Goal: Task Accomplishment & Management: Use online tool/utility

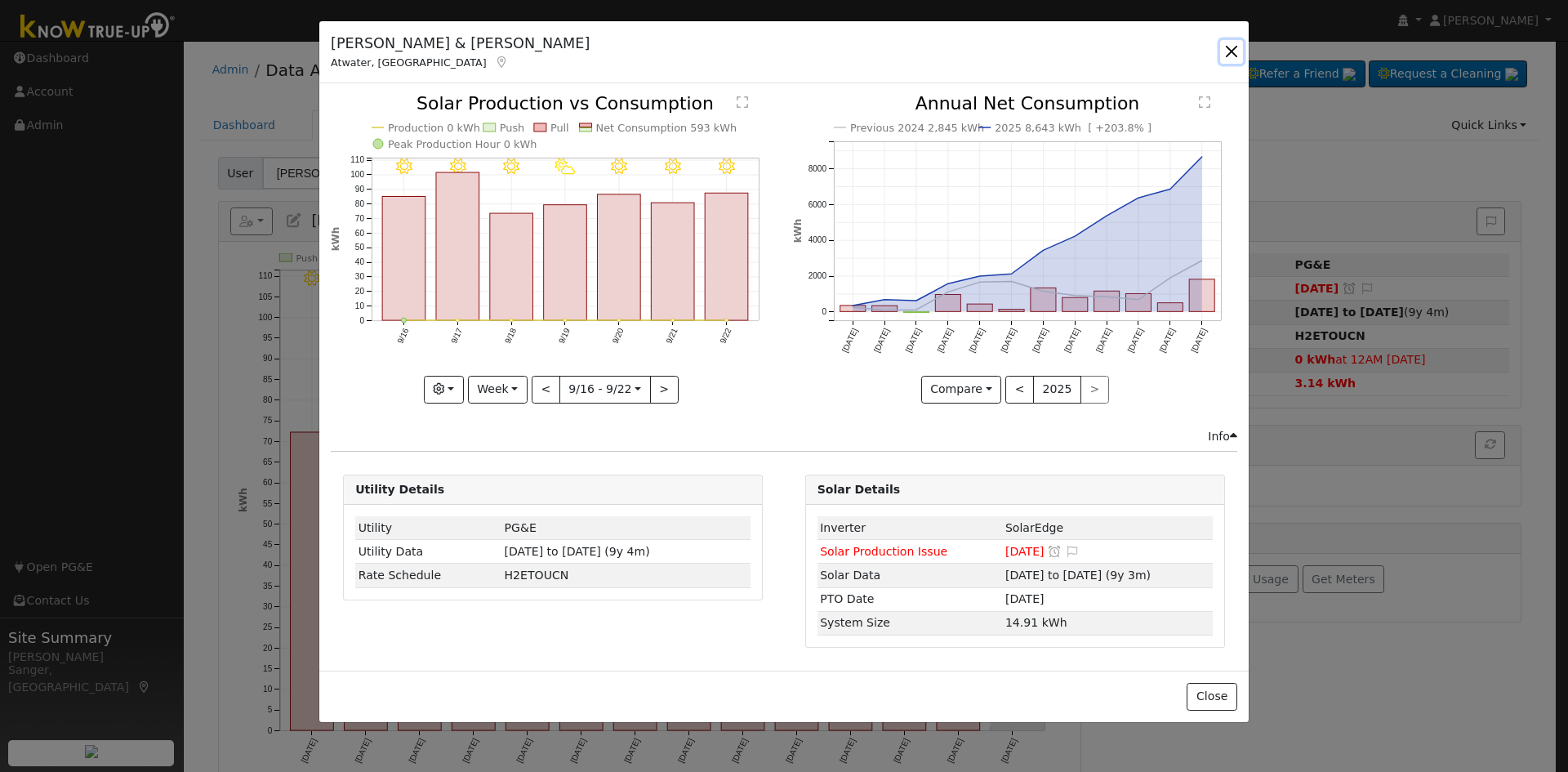
drag, startPoint x: 1238, startPoint y: 44, endPoint x: 1223, endPoint y: 54, distance: 18.0
click at [1238, 44] on button "button" at bounding box center [1231, 51] width 23 height 23
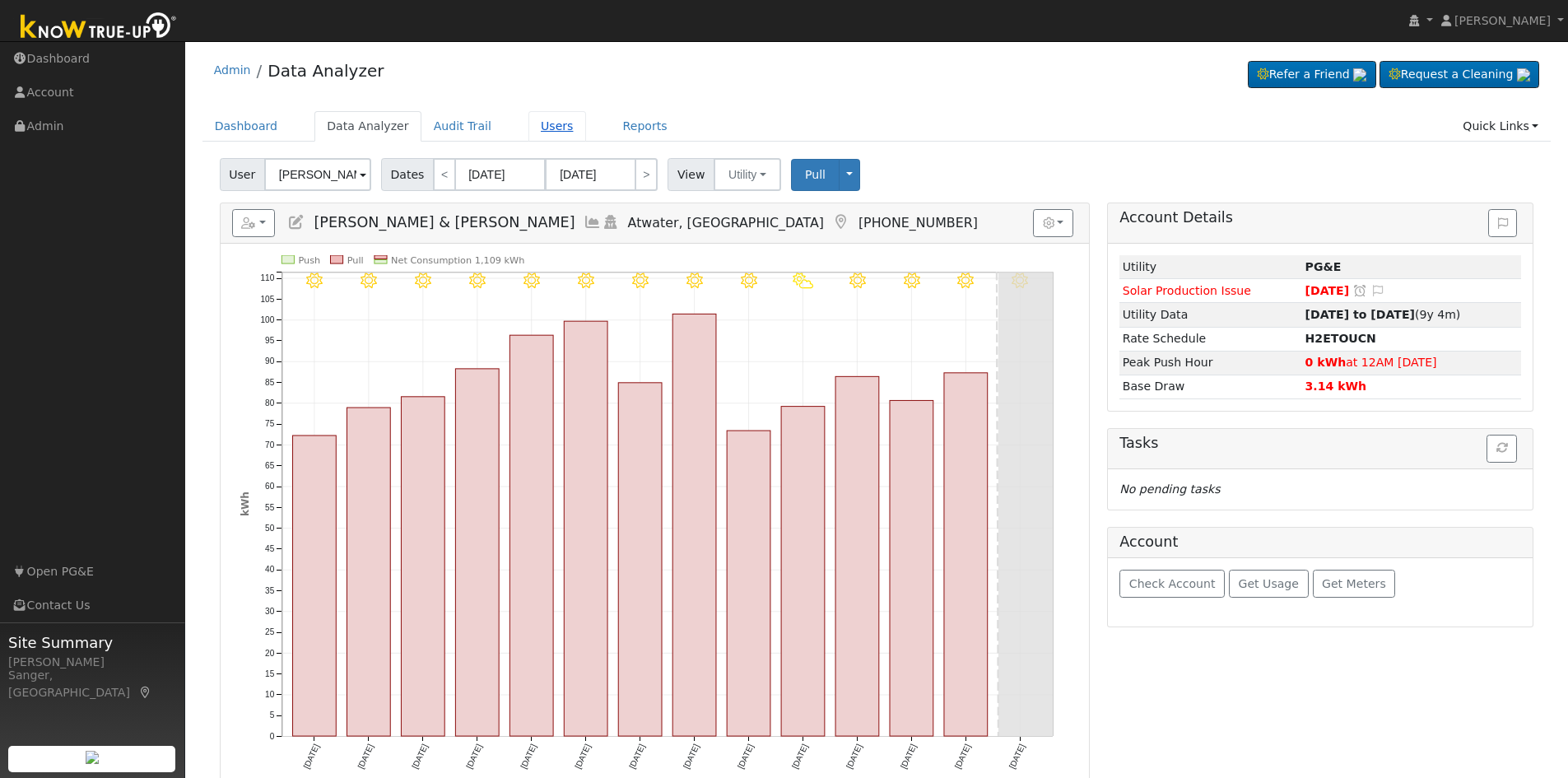
click at [529, 127] on link "Users" at bounding box center [557, 126] width 58 height 30
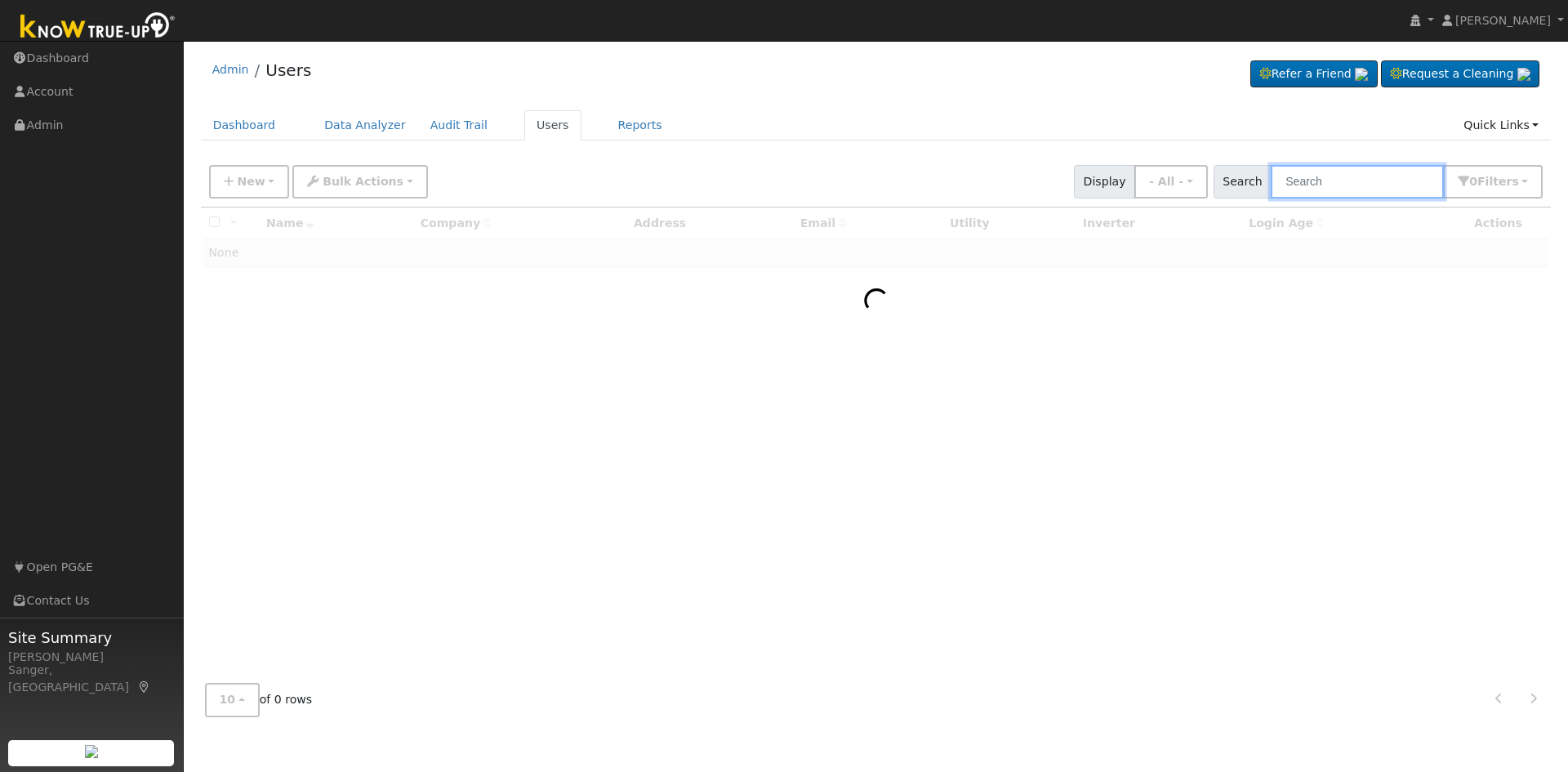
click at [1315, 184] on input "text" at bounding box center [1357, 181] width 173 height 33
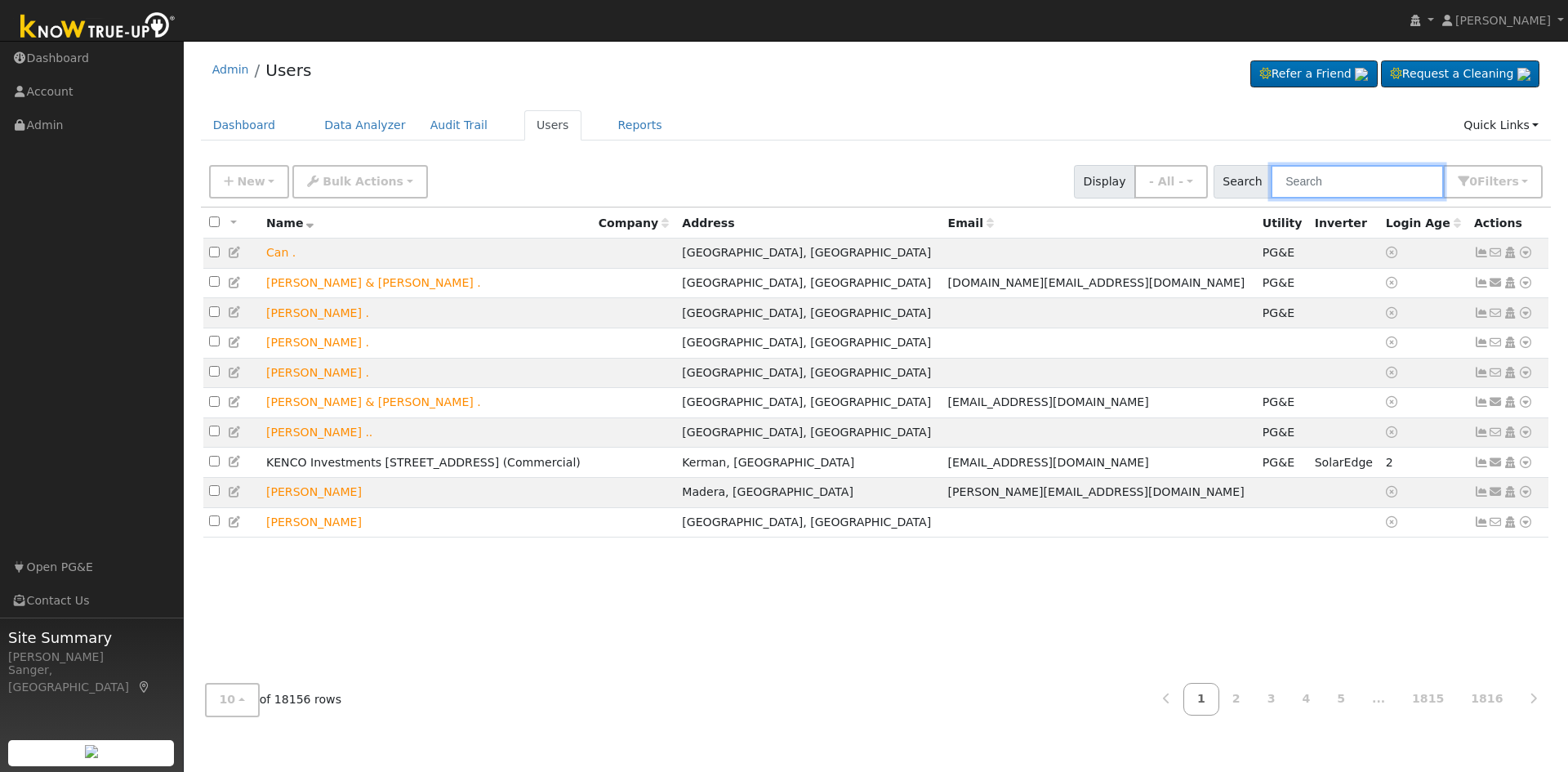
paste input "Araceli and Eric Vasquez"
type input "Araceli and Eric Vasquez"
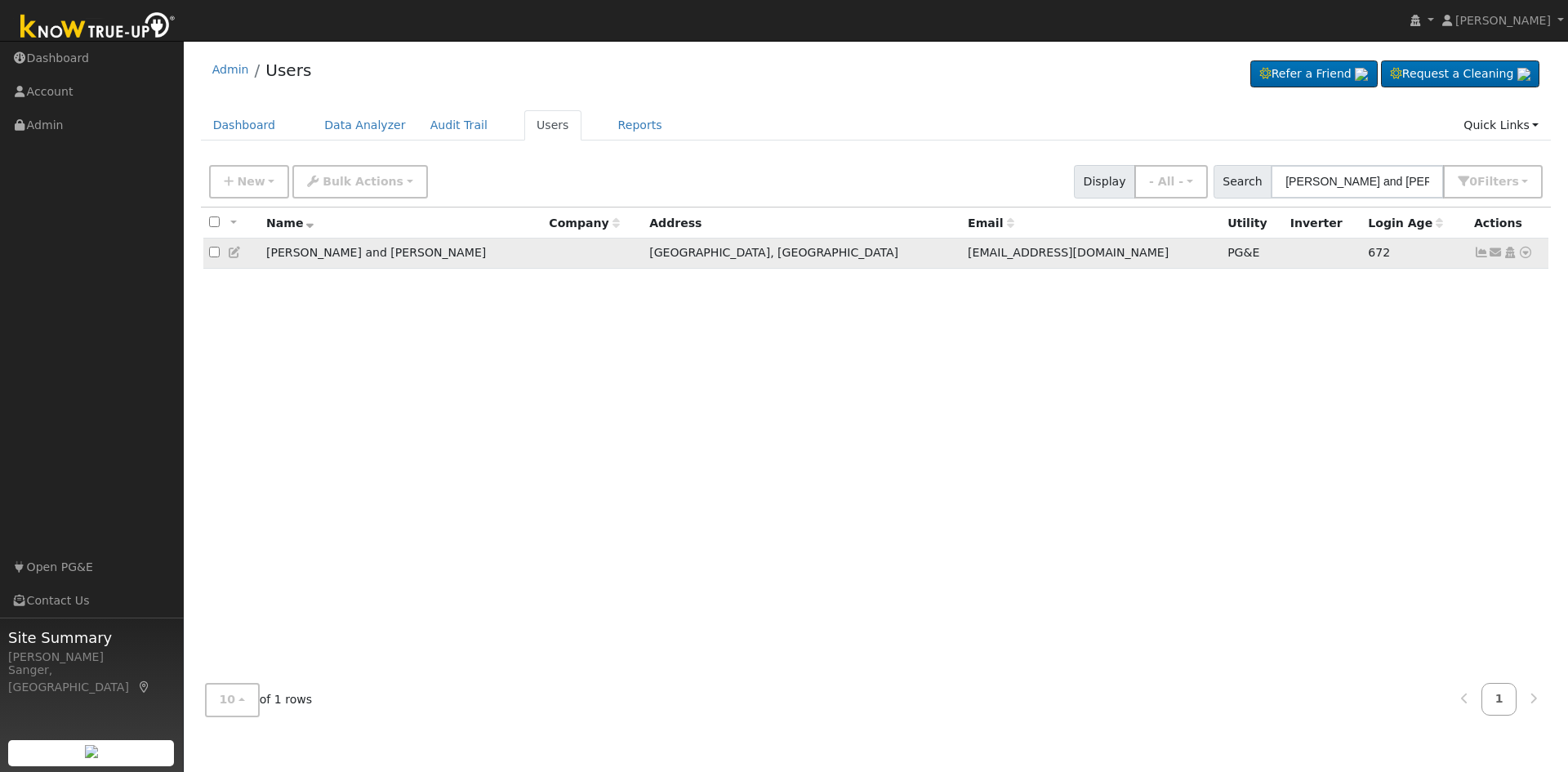
click at [1486, 255] on icon at bounding box center [1481, 252] width 15 height 11
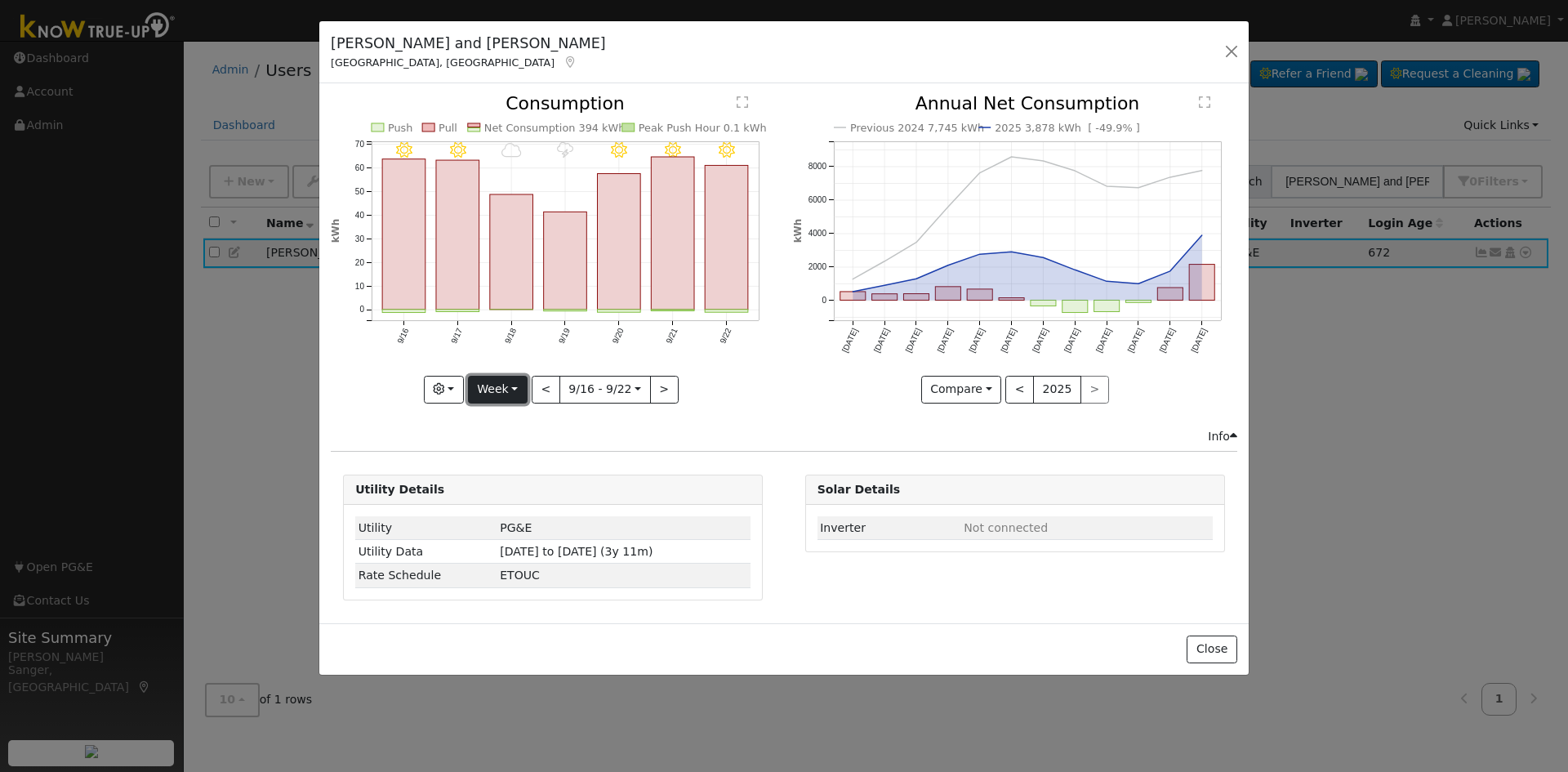
click at [498, 385] on button "Week" at bounding box center [498, 389] width 60 height 28
click at [502, 482] on link "Year" at bounding box center [526, 491] width 113 height 23
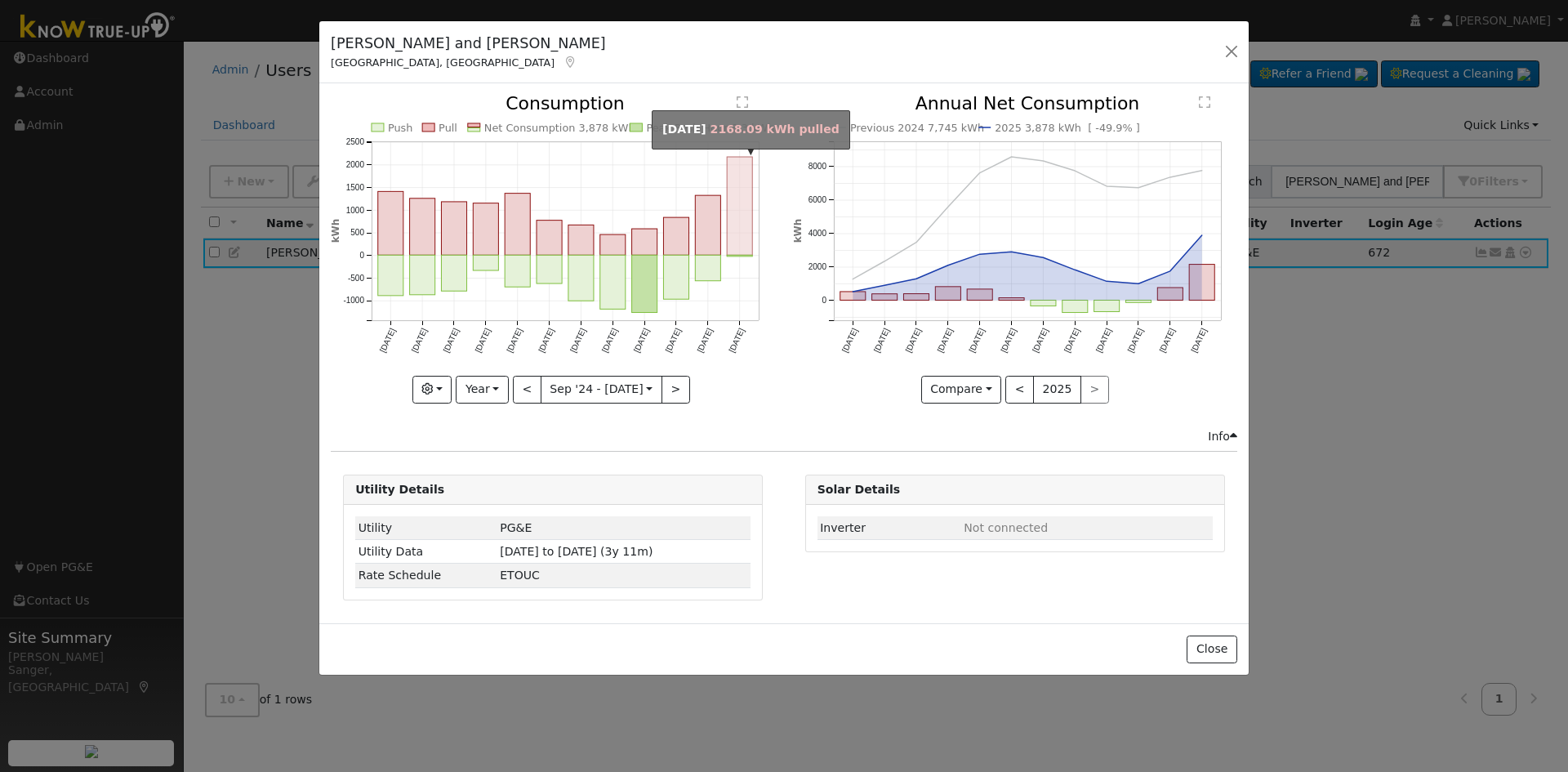
click at [740, 221] on rect "onclick=""" at bounding box center [740, 206] width 26 height 98
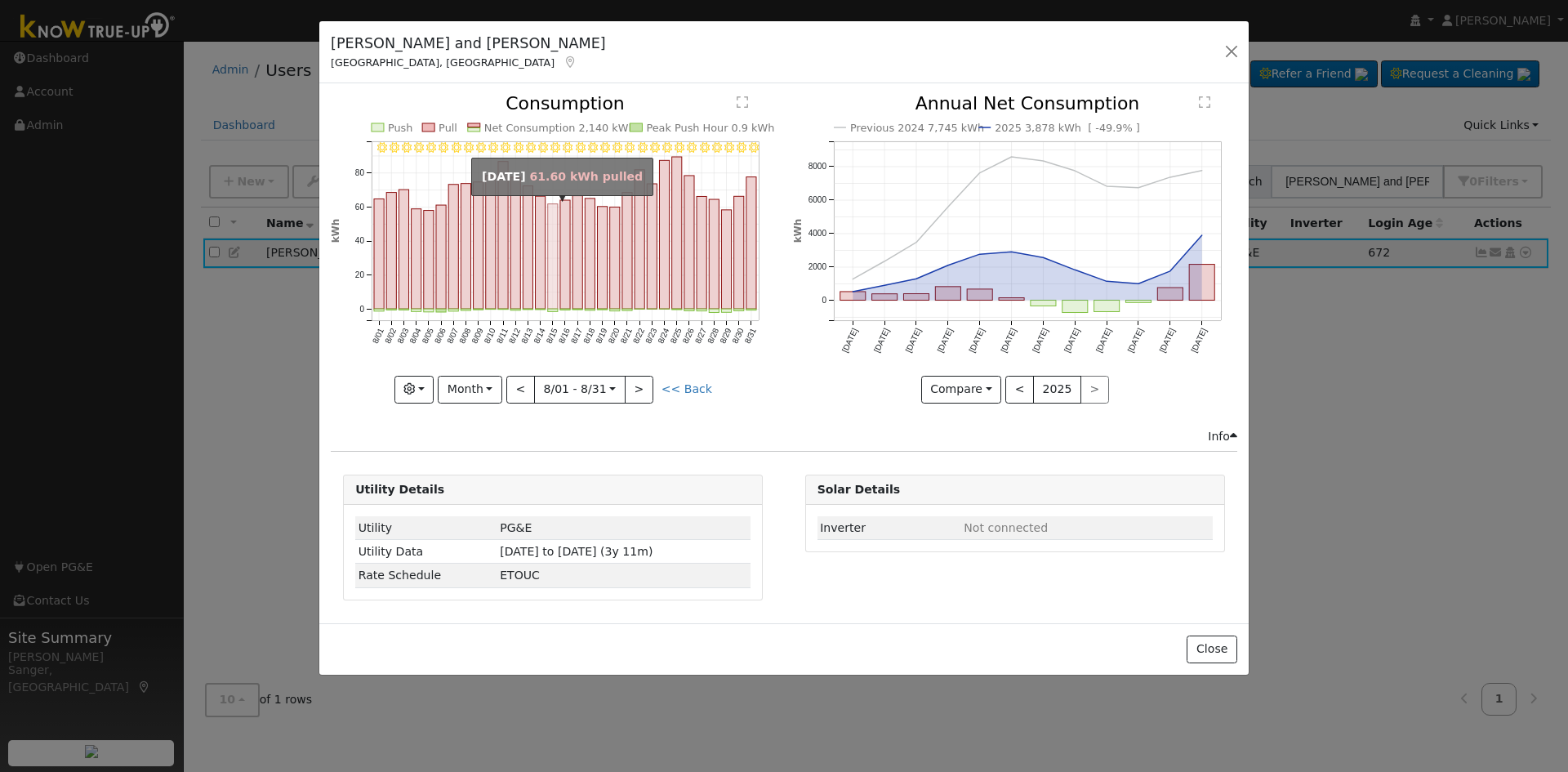
click at [558, 271] on rect "onclick=""" at bounding box center [552, 257] width 9 height 106
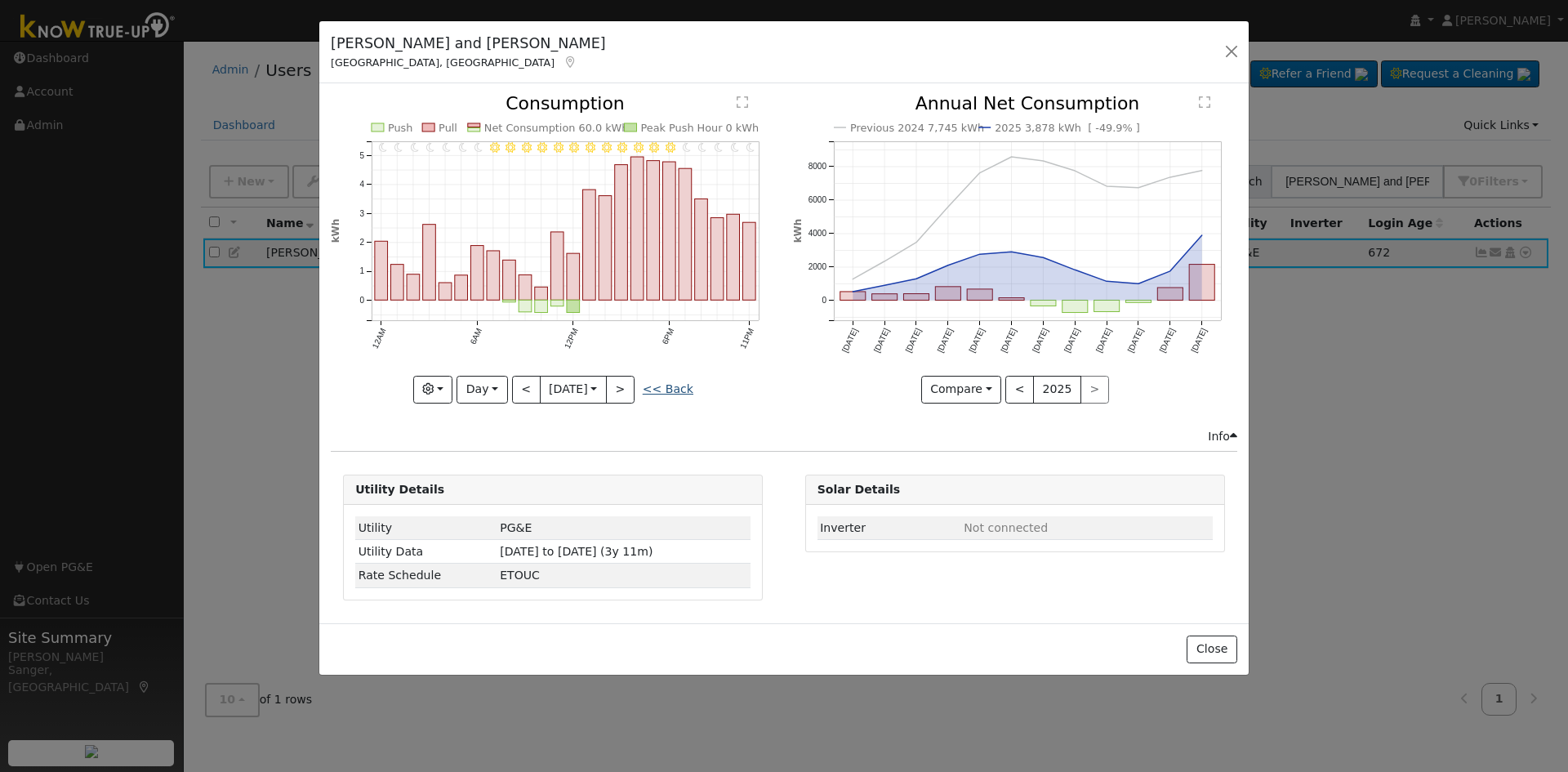
click at [665, 386] on link "<< Back" at bounding box center [668, 388] width 50 height 13
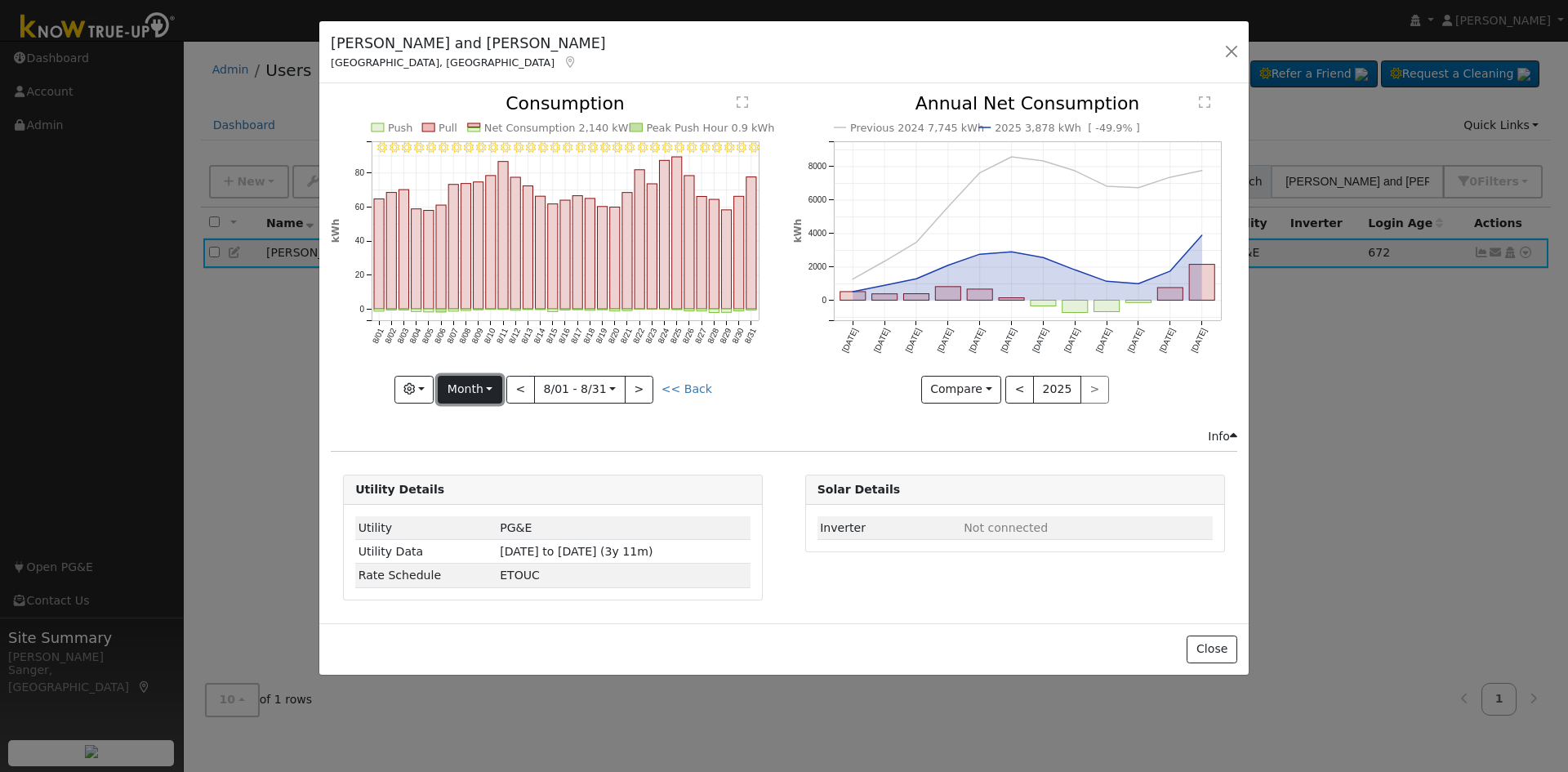
click at [467, 386] on button "Month" at bounding box center [470, 389] width 65 height 28
click at [479, 485] on link "Year" at bounding box center [495, 491] width 113 height 23
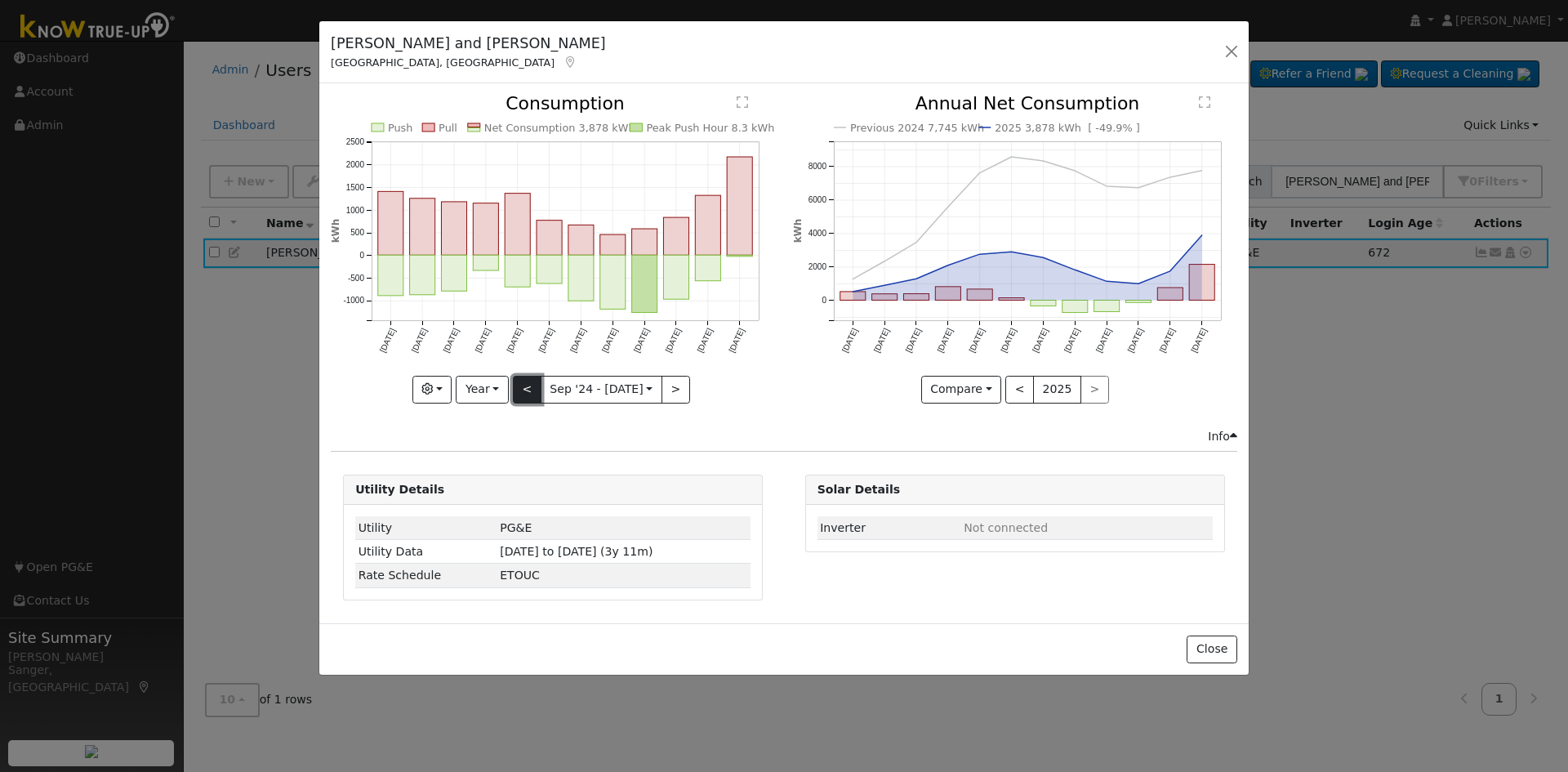
click at [524, 386] on button "<" at bounding box center [527, 389] width 29 height 28
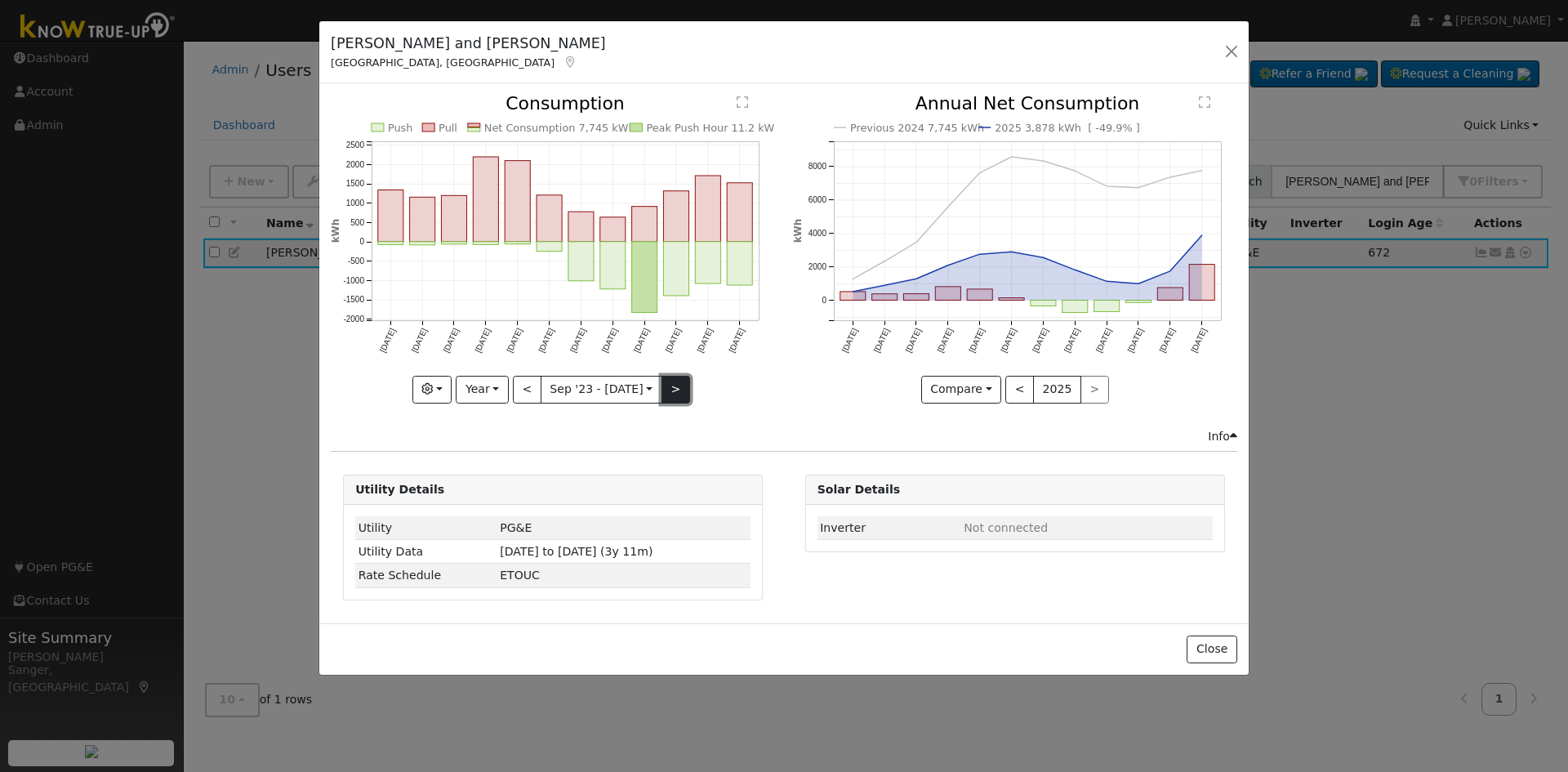
click at [673, 385] on button ">" at bounding box center [677, 389] width 29 height 28
type input "2024-09-01"
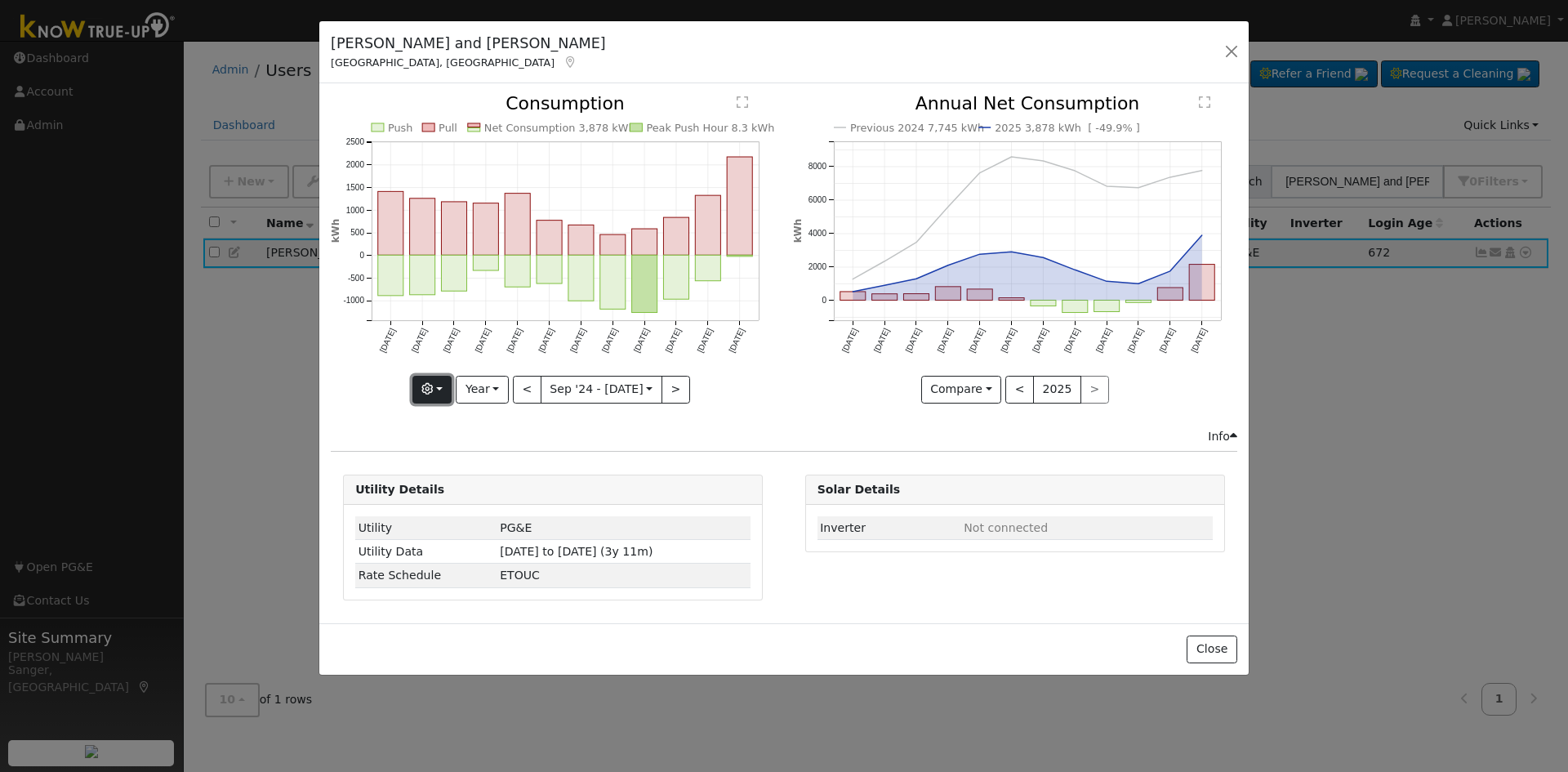
click at [431, 386] on icon "button" at bounding box center [427, 388] width 11 height 11
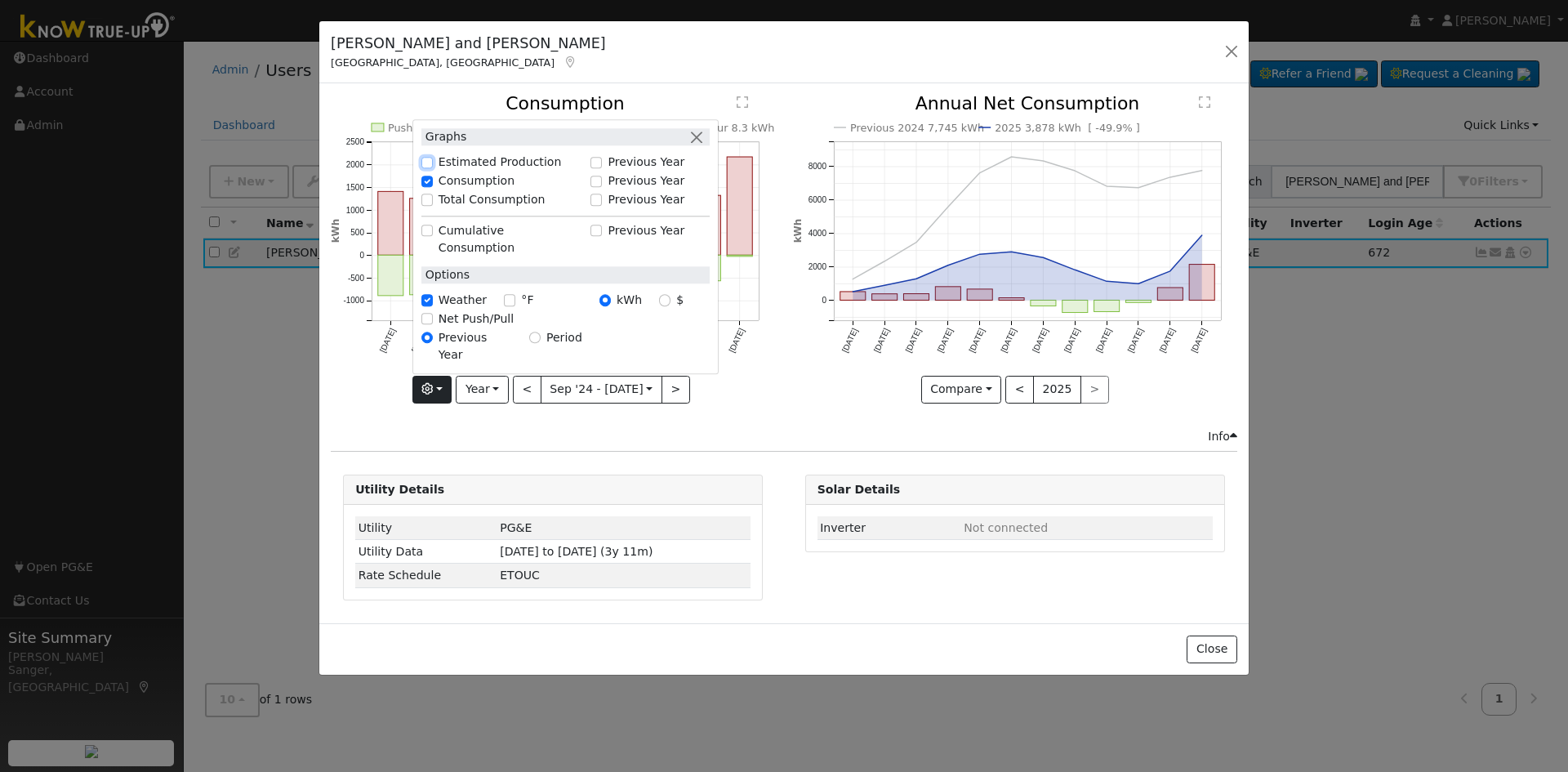
click at [433, 168] on input "Estimated Production" at bounding box center [427, 162] width 11 height 11
checkbox input "true"
click at [796, 425] on div "Previous 2024 7,745 kWh 2025 3,878 kWh [ -49.9% ] Sep '24 Oct '24 Nov '24 Dec '…" at bounding box center [1014, 261] width 462 height 333
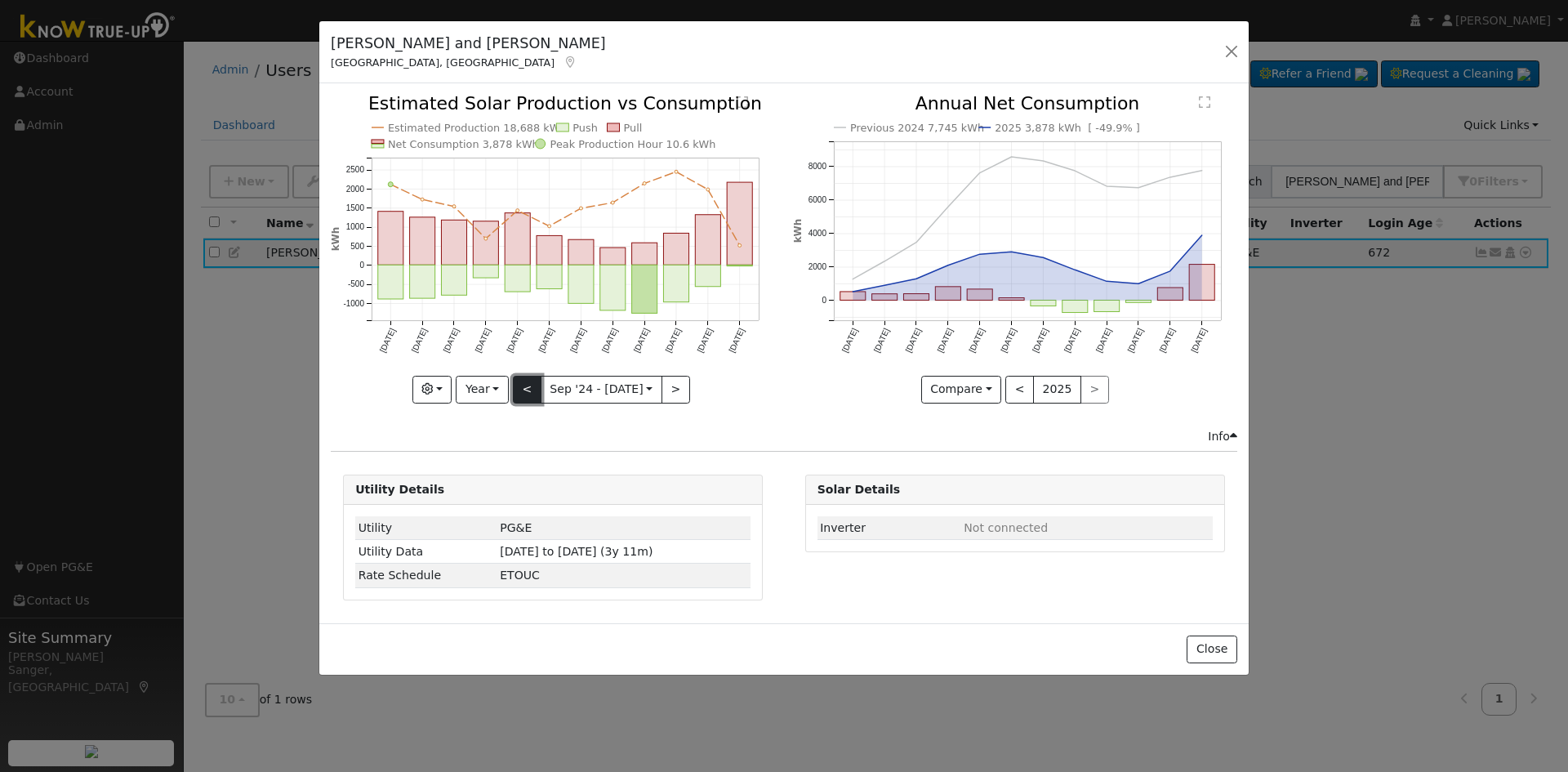
click at [532, 393] on button "<" at bounding box center [527, 389] width 29 height 28
type input "2023-09-01"
